Goal: Check status: Check status

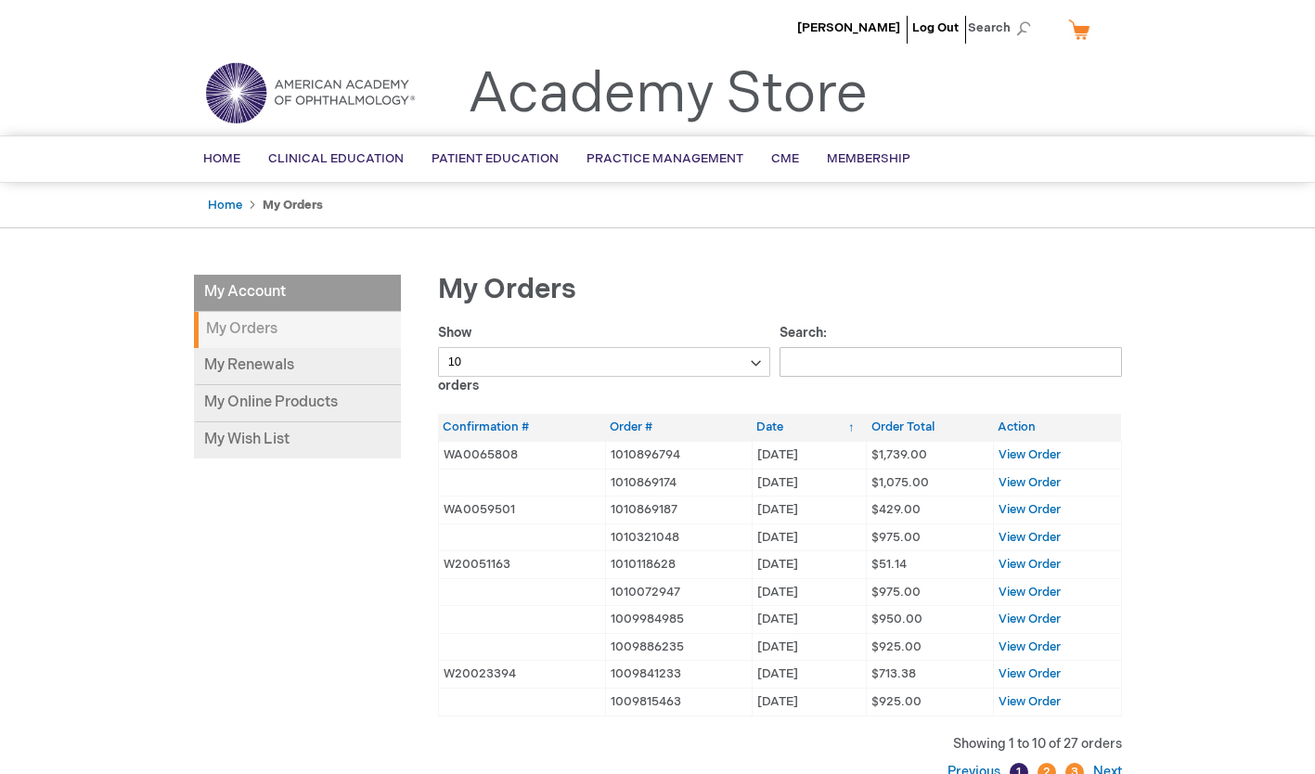
click at [275, 329] on strong "My Orders" at bounding box center [297, 330] width 207 height 36
click at [252, 398] on link "My Online Products" at bounding box center [297, 403] width 207 height 37
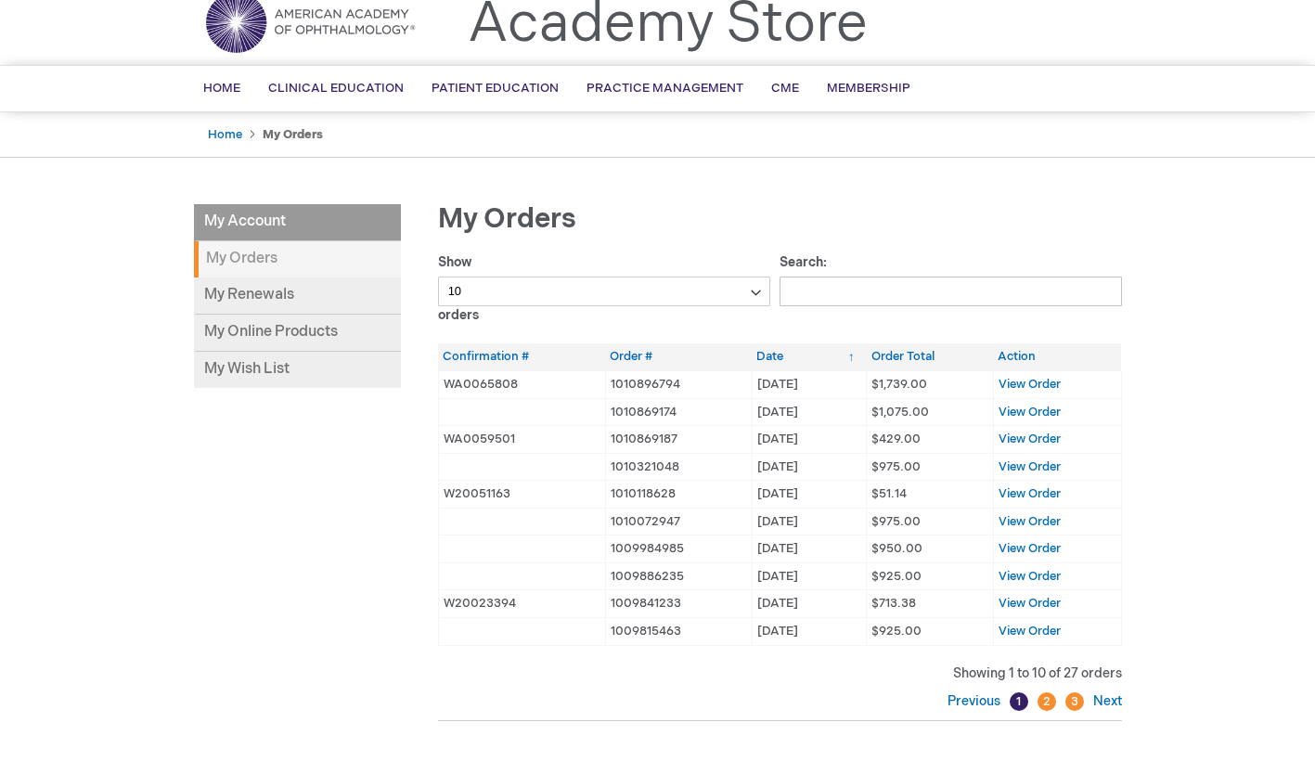
scroll to position [93, 0]
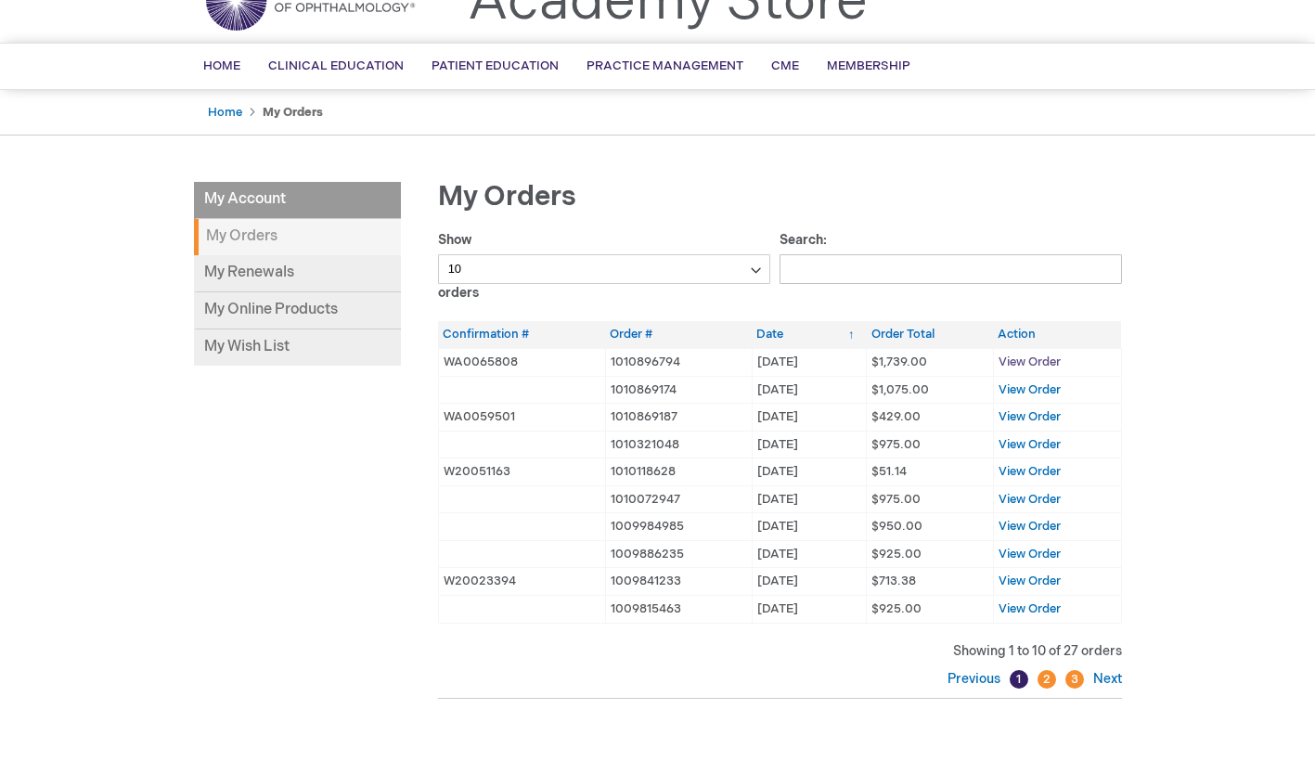
click at [1052, 359] on span "View Order" at bounding box center [1030, 362] width 62 height 15
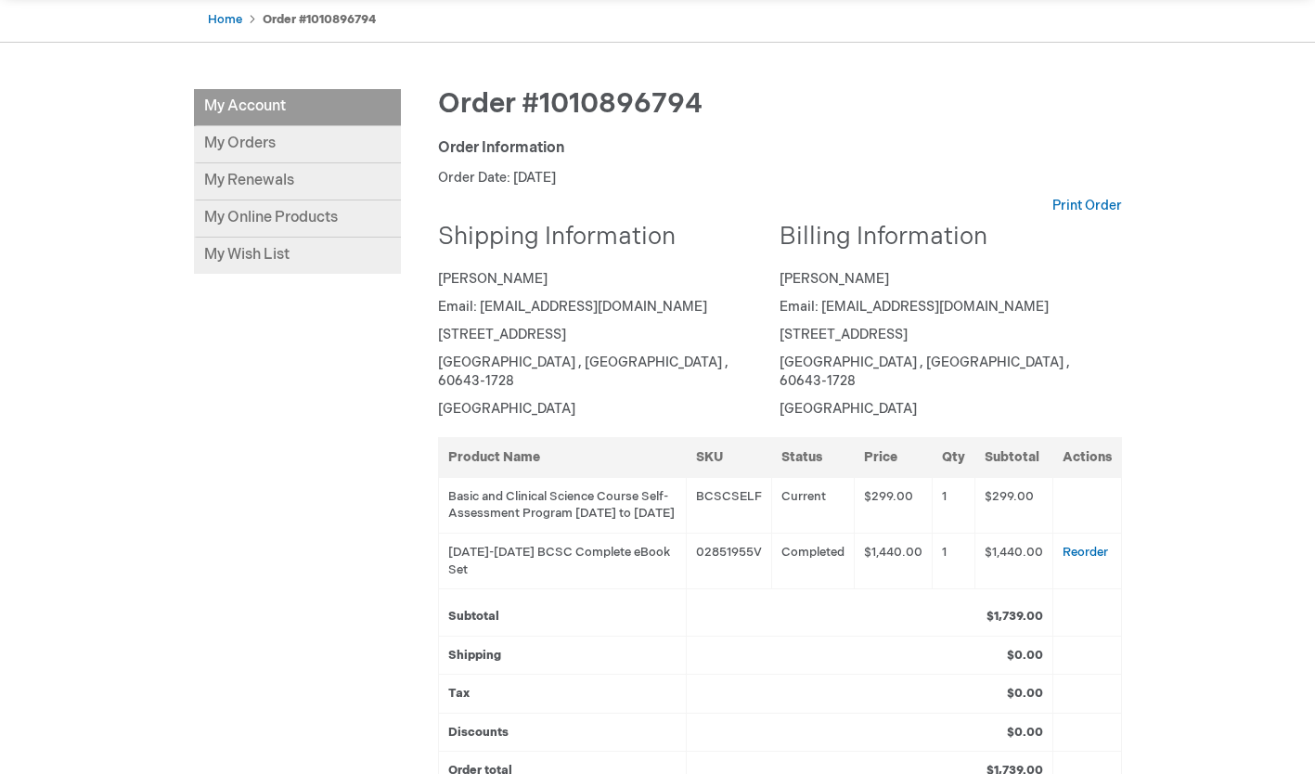
scroll to position [93, 0]
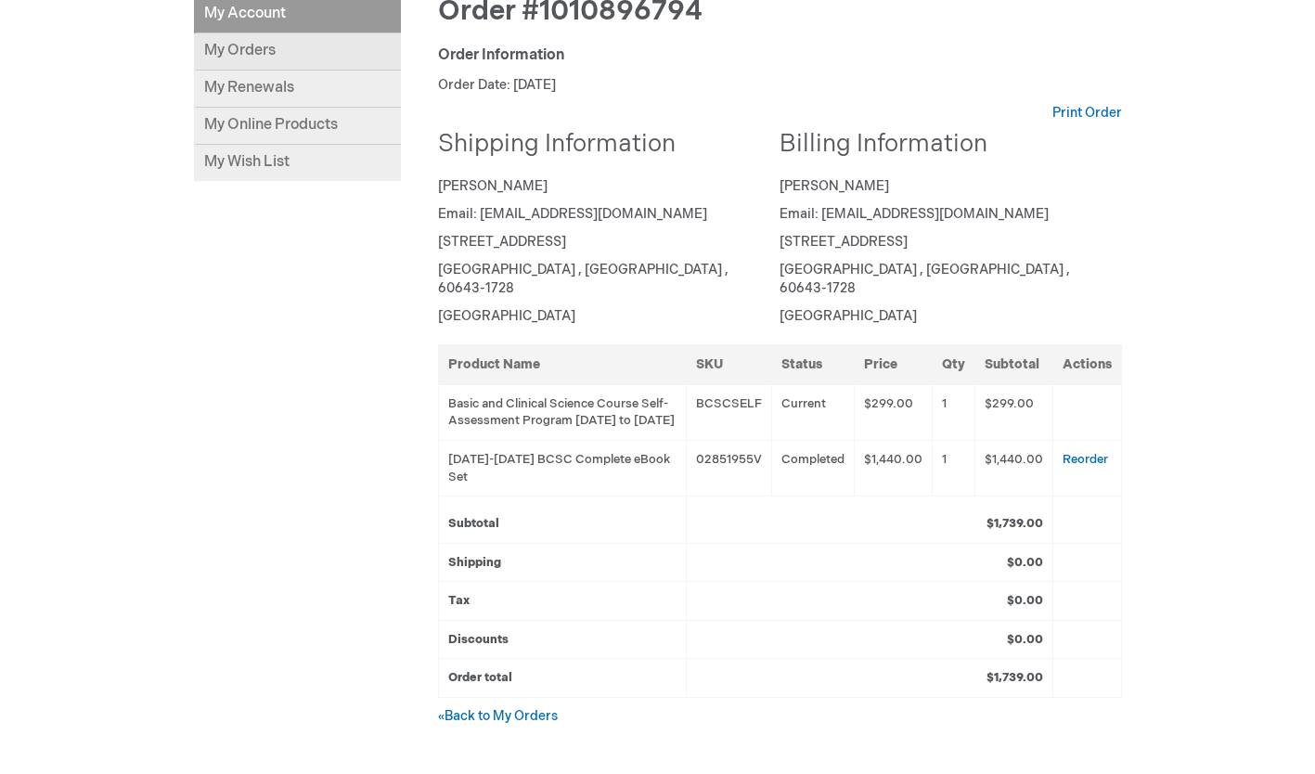
click at [237, 46] on link "My Orders" at bounding box center [297, 51] width 207 height 37
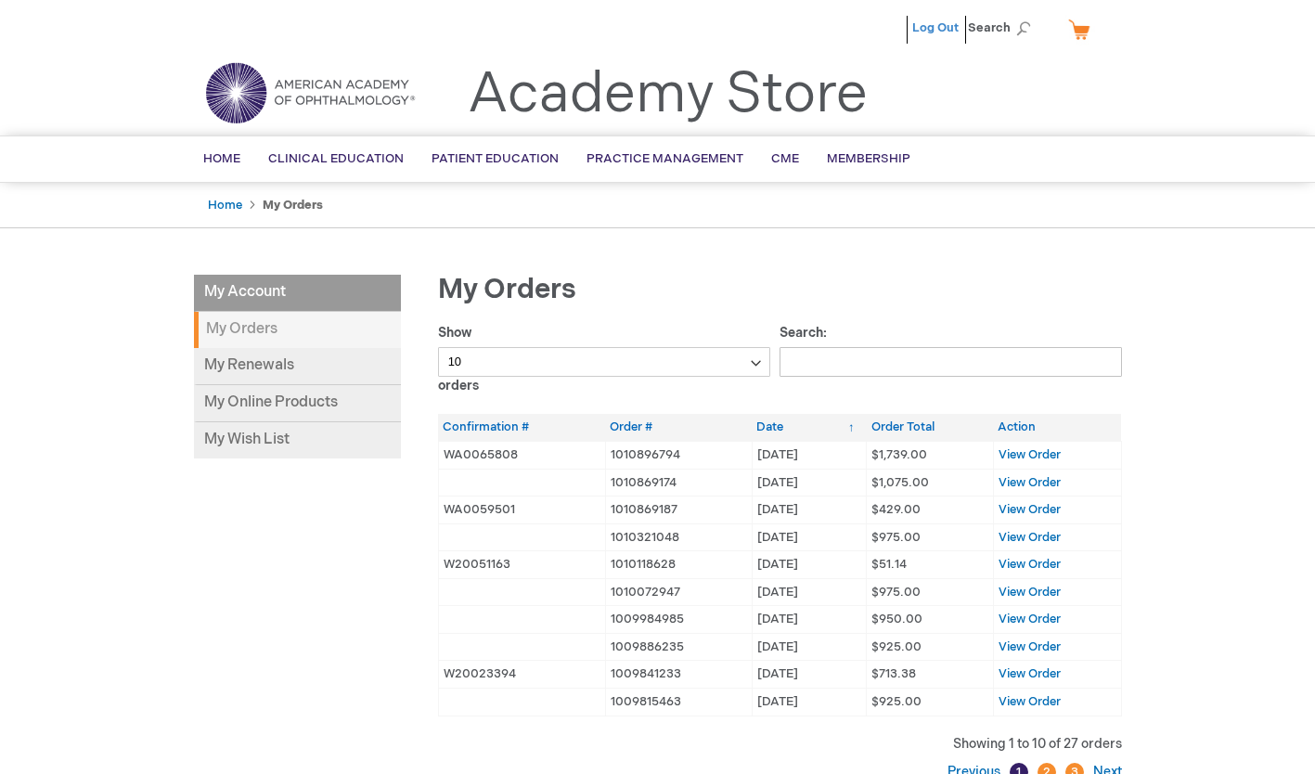
click at [926, 30] on link "Log Out" at bounding box center [935, 27] width 46 height 15
